Goal: Complete application form

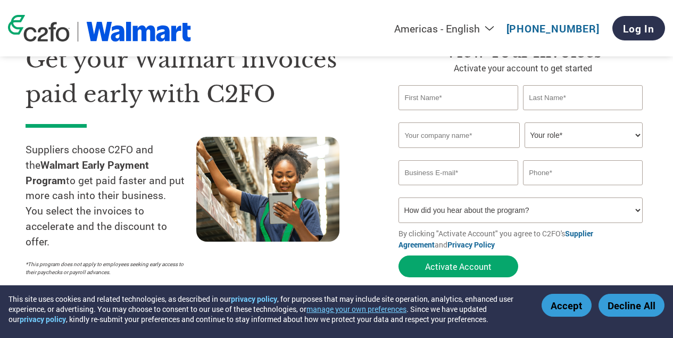
scroll to position [60, 0]
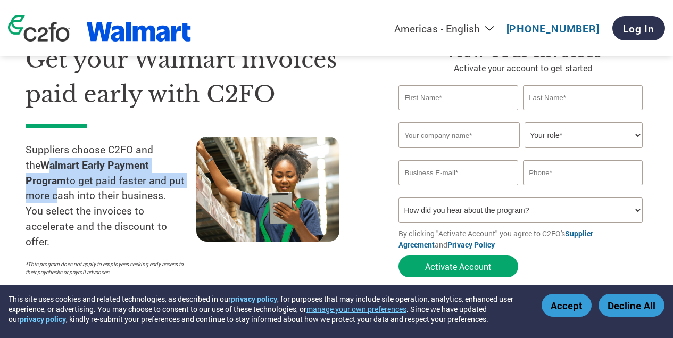
drag, startPoint x: 28, startPoint y: 168, endPoint x: 173, endPoint y: 180, distance: 146.3
click at [173, 180] on p "Suppliers choose C2FO and the Walmart Early Payment Program to get paid faster …" at bounding box center [111, 195] width 171 height 107
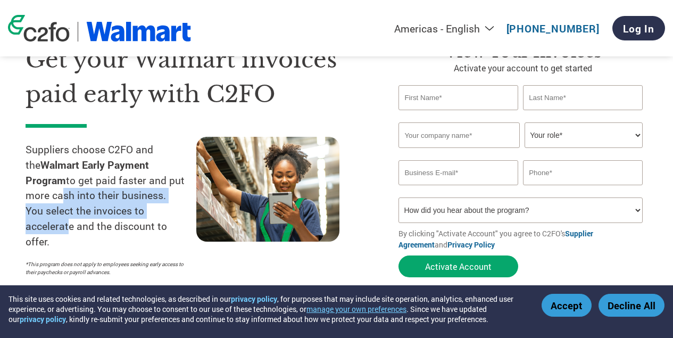
drag, startPoint x: 34, startPoint y: 193, endPoint x: 165, endPoint y: 217, distance: 134.0
click at [165, 217] on p "Suppliers choose C2FO and the Walmart Early Payment Program to get paid faster …" at bounding box center [111, 195] width 171 height 107
drag, startPoint x: 30, startPoint y: 230, endPoint x: 149, endPoint y: 230, distance: 119.2
click at [149, 230] on p "Suppliers choose C2FO and the Walmart Early Payment Program to get paid faster …" at bounding box center [111, 195] width 171 height 107
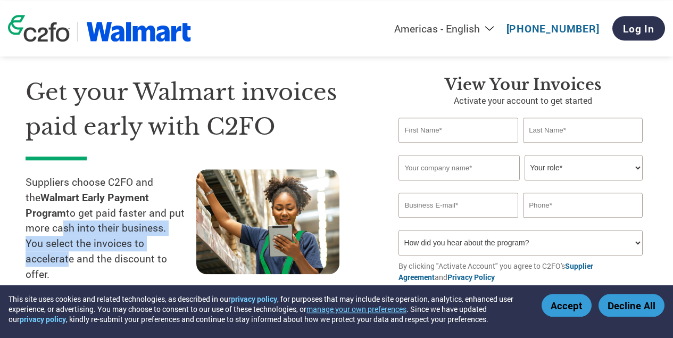
scroll to position [26, 0]
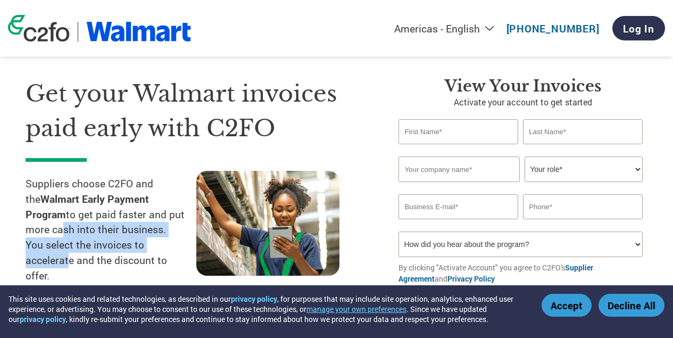
click at [427, 139] on input "text" at bounding box center [458, 131] width 119 height 25
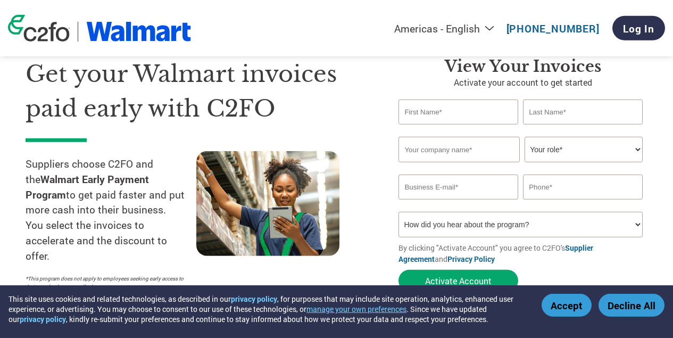
scroll to position [60, 0]
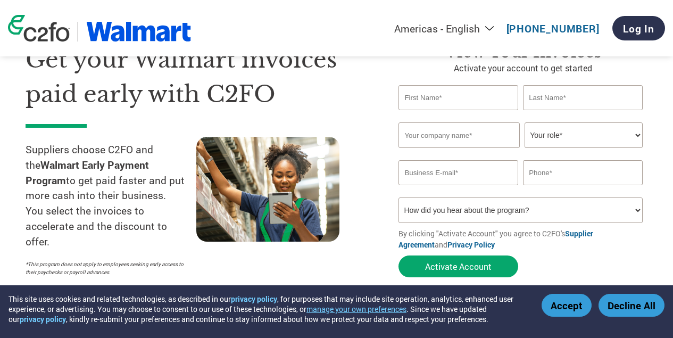
click at [573, 309] on button "Accept" at bounding box center [567, 305] width 50 height 23
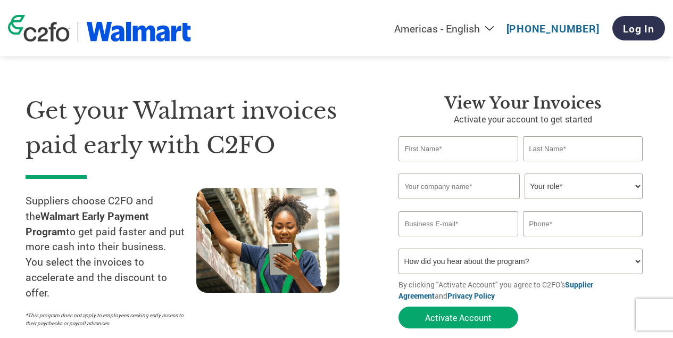
scroll to position [0, 0]
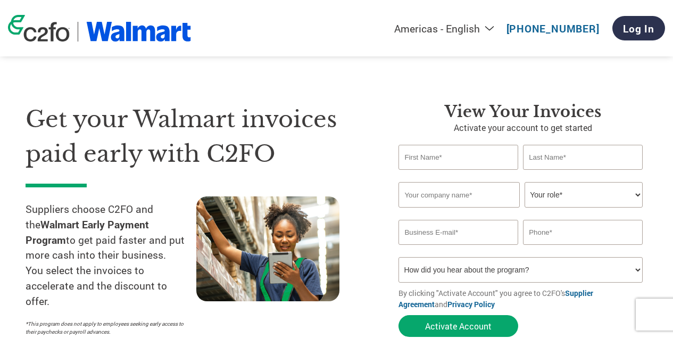
click at [446, 164] on input "text" at bounding box center [458, 157] width 119 height 25
type input "Khawaja Haroon"
type input "Nazim"
click at [349, 148] on h1 "Get your Walmart invoices paid early with C2FO" at bounding box center [196, 136] width 341 height 69
click at [467, 204] on input "text" at bounding box center [459, 195] width 121 height 26
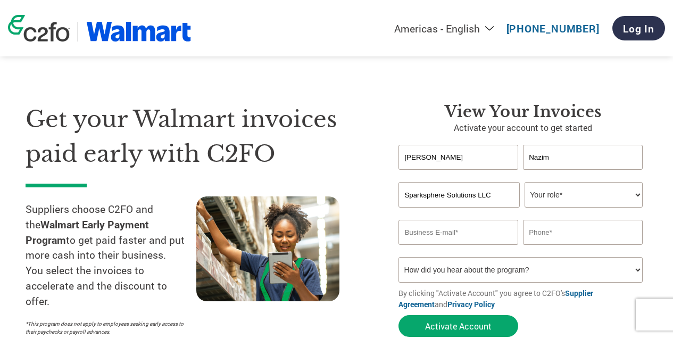
type input "Sparksphere Solutions LLC"
click at [525, 182] on select "Your role* CFO Controller Credit Manager Finance Director Treasurer CEO Preside…" at bounding box center [584, 195] width 118 height 26
select select "CEO"
click option "CEO" at bounding box center [0, 0] width 0 height 0
click at [433, 236] on input "email" at bounding box center [458, 232] width 119 height 25
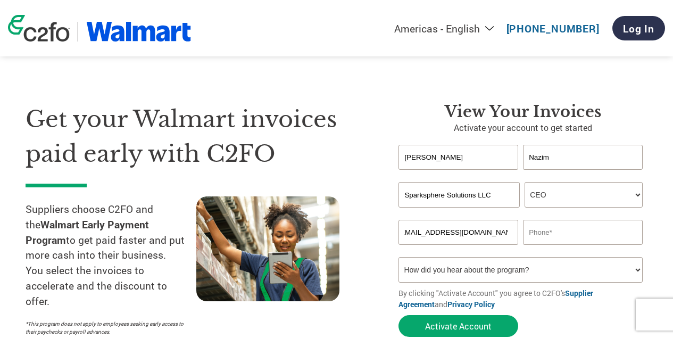
scroll to position [0, 13]
type input "haroon@sparkspheresolutions.com"
click at [582, 239] on input "text" at bounding box center [582, 232] width 119 height 25
type input "6822031572"
click at [376, 239] on div "Get your Walmart invoices paid early with C2FO Suppliers choose C2FO and the Wa…" at bounding box center [204, 222] width 357 height 240
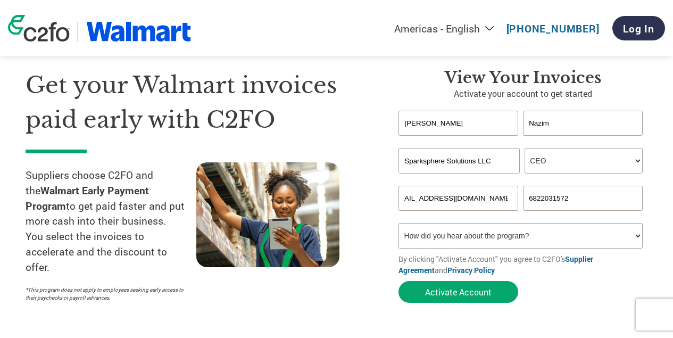
scroll to position [60, 0]
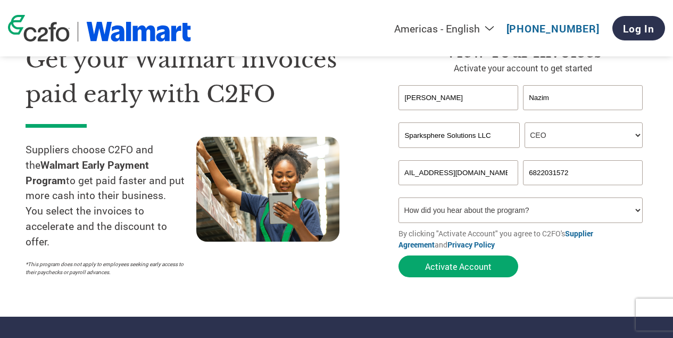
select select "Online Search"
click option "Online Search" at bounding box center [0, 0] width 0 height 0
click at [382, 243] on div "Get your Walmart invoices paid early with C2FO Suppliers choose C2FO and the Wa…" at bounding box center [204, 163] width 357 height 240
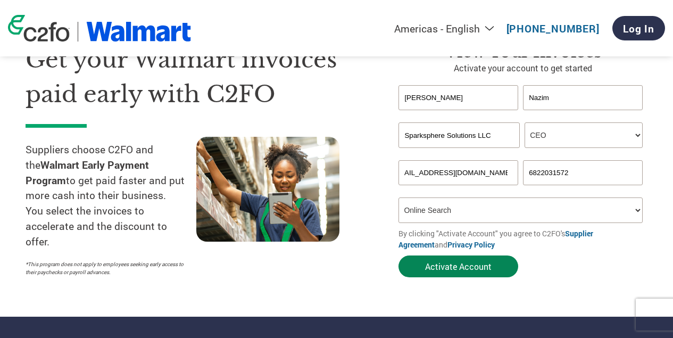
click at [463, 275] on button "Activate Account" at bounding box center [459, 266] width 120 height 22
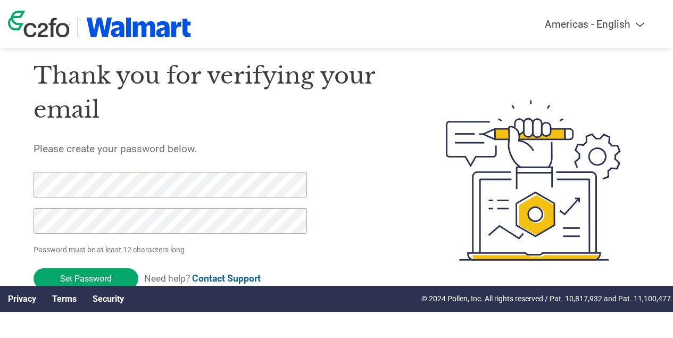
scroll to position [32, 0]
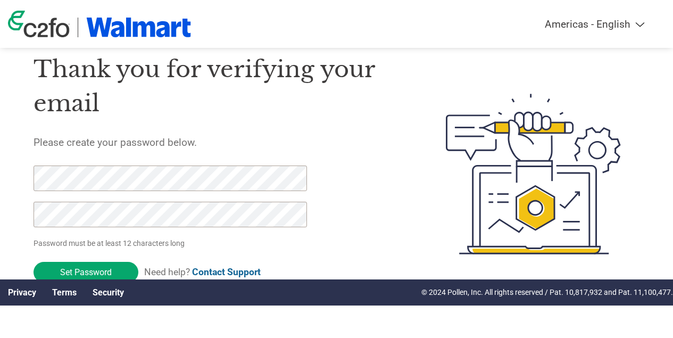
click at [388, 222] on div "Thank you for verifying your email Please create your password below. Password …" at bounding box center [215, 174] width 363 height 275
click at [97, 271] on input "Set Password" at bounding box center [86, 272] width 105 height 21
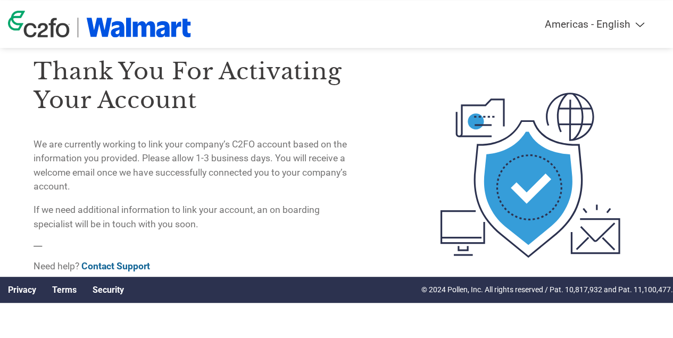
scroll to position [0, 0]
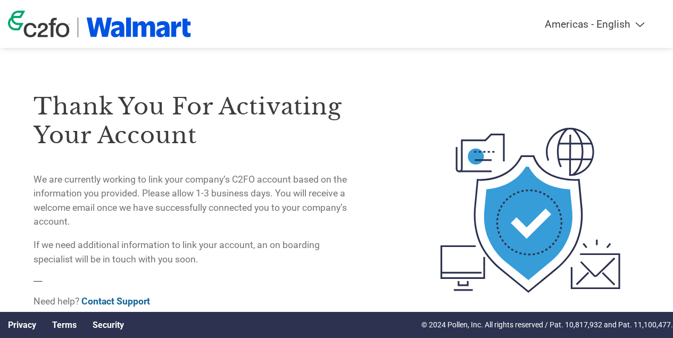
click at [59, 30] on img at bounding box center [39, 24] width 62 height 27
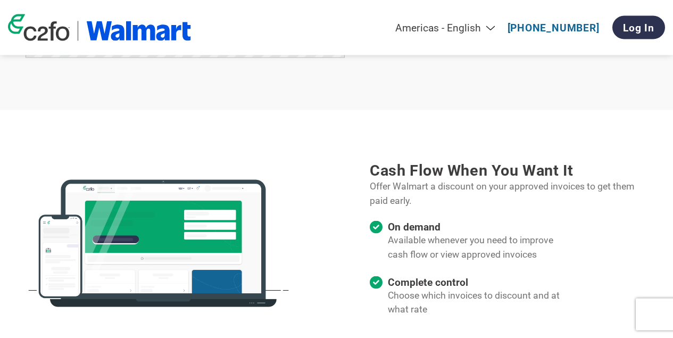
scroll to position [928, 0]
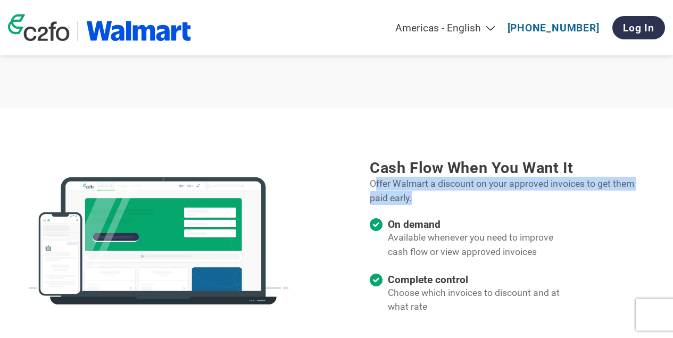
drag, startPoint x: 374, startPoint y: 168, endPoint x: 639, endPoint y: 185, distance: 266.1
click at [639, 185] on p "Offer Walmart a discount on your approved invoices to get them paid early." at bounding box center [509, 191] width 278 height 28
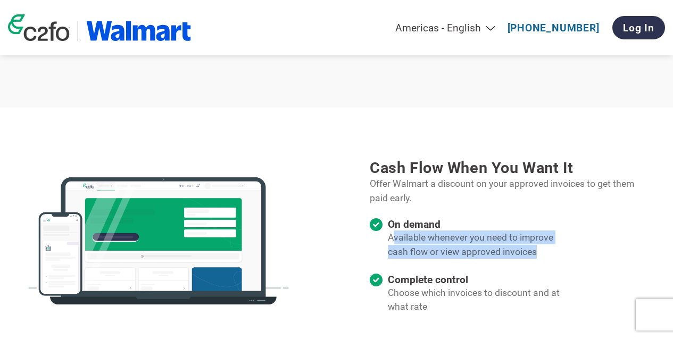
drag, startPoint x: 391, startPoint y: 221, endPoint x: 566, endPoint y: 231, distance: 175.4
click at [566, 231] on div "Cash flow when you want it Offer Walmart a discount on your approved invoices t…" at bounding box center [509, 242] width 278 height 167
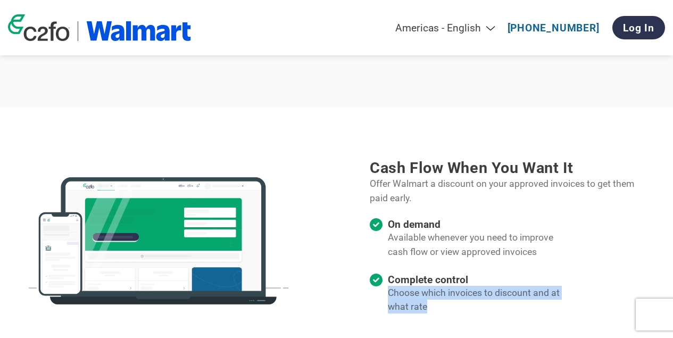
drag, startPoint x: 386, startPoint y: 276, endPoint x: 548, endPoint y: 300, distance: 164.1
click at [548, 300] on div "Complete control Choose which invoices to discount and at what rate" at bounding box center [467, 298] width 194 height 49
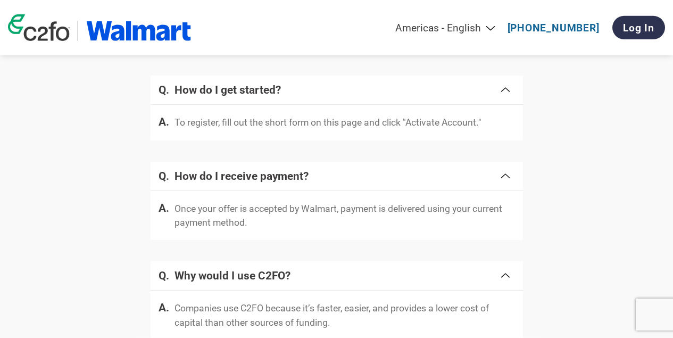
scroll to position [2103, 0]
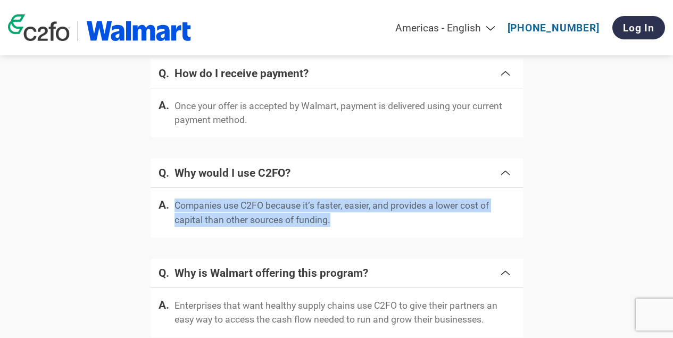
drag, startPoint x: 177, startPoint y: 199, endPoint x: 353, endPoint y: 205, distance: 176.8
click at [353, 205] on p "Companies use C2FO because it’s faster, easier, and provides a lower cost of ca…" at bounding box center [345, 212] width 341 height 28
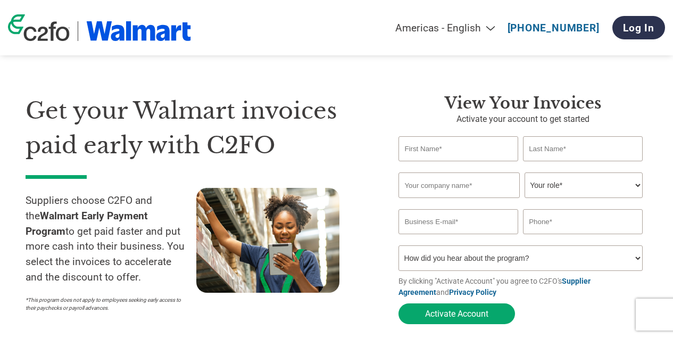
scroll to position [0, 0]
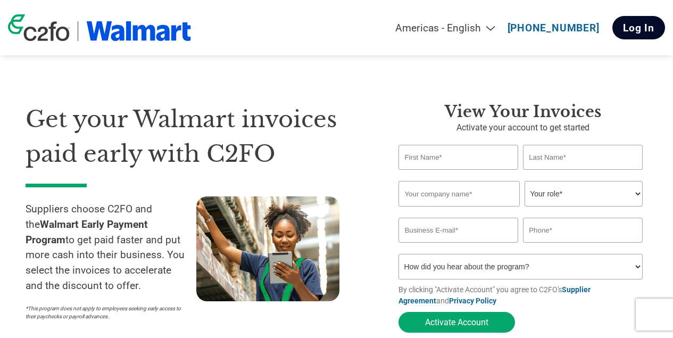
click at [639, 33] on link "Log In" at bounding box center [638, 27] width 53 height 23
